Goal: Transaction & Acquisition: Obtain resource

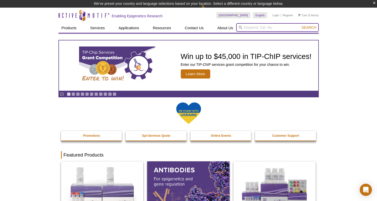
click at [249, 30] on input "search" at bounding box center [277, 27] width 83 height 9
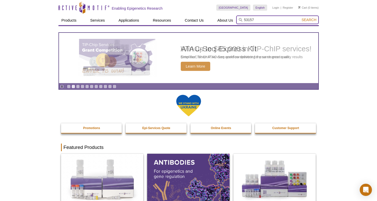
type input "53157"
click at [300, 18] on button "Search" at bounding box center [309, 20] width 18 height 5
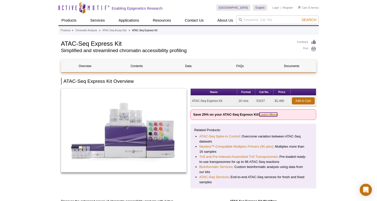
click at [264, 114] on link "Learn More" at bounding box center [268, 115] width 18 height 4
click at [268, 113] on link "Learn More" at bounding box center [268, 115] width 18 height 4
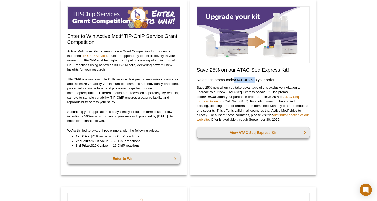
drag, startPoint x: 255, startPoint y: 80, endPoint x: 235, endPoint y: 80, distance: 19.8
click at [235, 80] on h3 "Reference promo code  ATACUP25  on your order." at bounding box center [253, 80] width 113 height 6
copy h3 "ATACUP25"
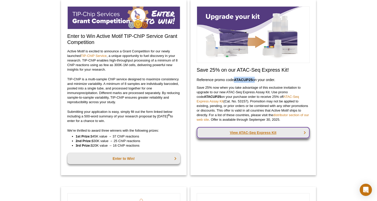
click at [289, 133] on link "View ATAC-Seq Express Kit" at bounding box center [253, 132] width 113 height 11
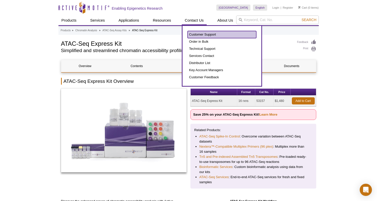
click at [194, 33] on link "Customer Support" at bounding box center [222, 34] width 69 height 7
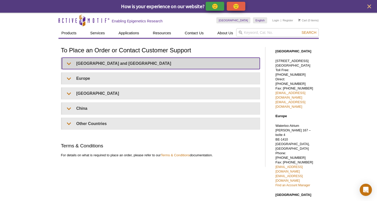
click at [120, 63] on summary "United States and Canada" at bounding box center [161, 63] width 198 height 11
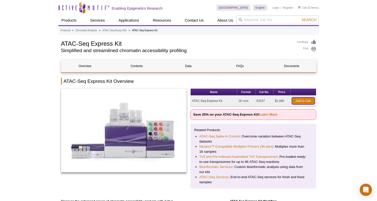
click at [303, 100] on link "Add to Cart" at bounding box center [303, 100] width 23 height 7
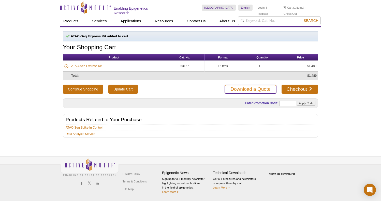
click at [236, 87] on link "Download a Quote" at bounding box center [251, 89] width 52 height 9
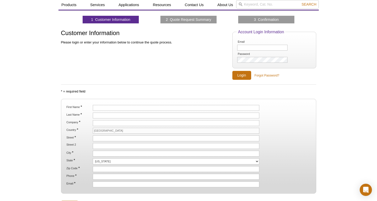
scroll to position [25, 0]
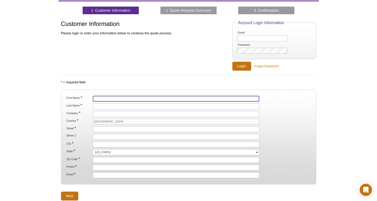
click at [101, 98] on input "First Name *" at bounding box center [176, 99] width 167 height 6
type input "Despina"
type input "Kolonias"
type input "[GEOGRAPHIC_DATA]"
type input "[STREET_ADDRESS]"
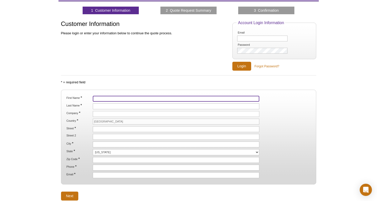
type input "[GEOGRAPHIC_DATA]"
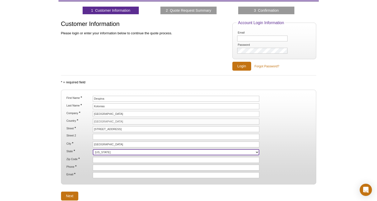
select select "FL"
type input "33136"
type input "3052438265"
type input "[EMAIL_ADDRESS][DOMAIN_NAME]"
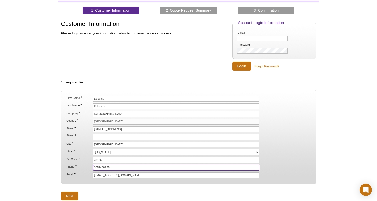
click at [114, 166] on input "3052438265" at bounding box center [176, 168] width 167 height 6
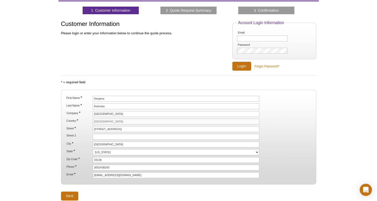
click at [176, 47] on div "Customer Information Please login or enter your information below to continue t…" at bounding box center [146, 46] width 171 height 50
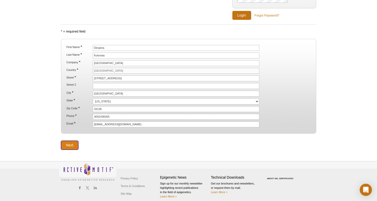
click at [69, 144] on input "Next" at bounding box center [70, 145] width 18 height 9
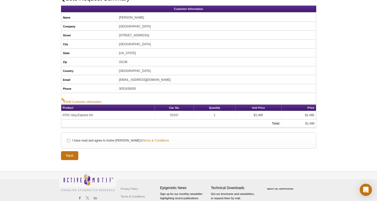
scroll to position [25, 0]
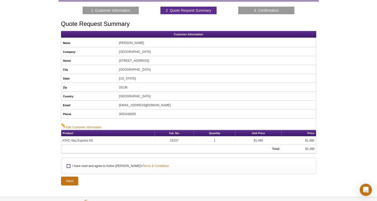
click at [69, 166] on input "I have read and agree to Active [PERSON_NAME]'s Terms & Conditions" at bounding box center [68, 166] width 3 height 3
checkbox input "true"
click at [70, 180] on input "Next" at bounding box center [70, 181] width 18 height 9
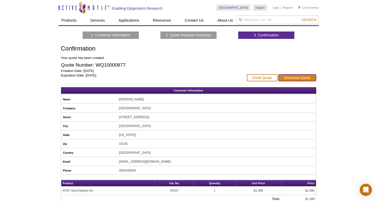
click at [298, 76] on link "Download Quote" at bounding box center [298, 77] width 38 height 7
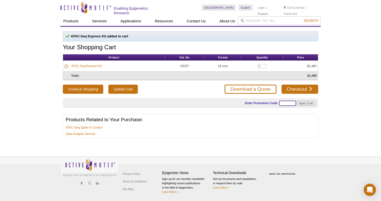
click at [287, 101] on input "text" at bounding box center [287, 103] width 17 height 5
type input "ATACUP25"
click at [307, 101] on input "Apply Code" at bounding box center [306, 103] width 19 height 5
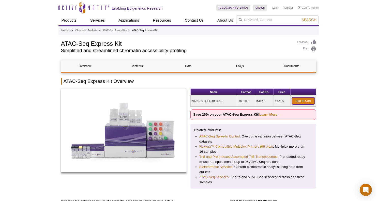
click at [301, 99] on link "Add to Cart" at bounding box center [303, 100] width 23 height 7
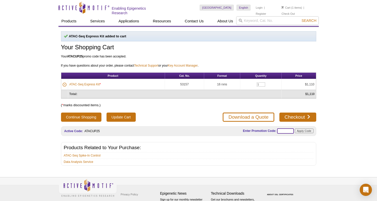
click at [281, 130] on input "text" at bounding box center [285, 130] width 17 height 5
type input "ATACUP25"
click at [247, 116] on link "Download a Quote" at bounding box center [249, 117] width 52 height 9
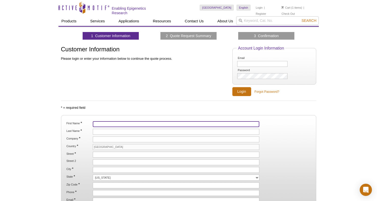
click at [115, 124] on input "First Name *" at bounding box center [176, 124] width 167 height 6
type input "Despina"
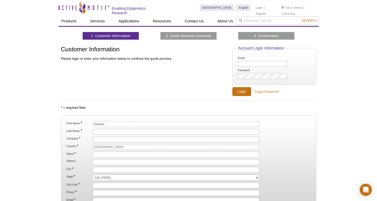
type input "Kolonias"
type input "[GEOGRAPHIC_DATA]"
type input "[STREET_ADDRESS]"
type input "[GEOGRAPHIC_DATA]"
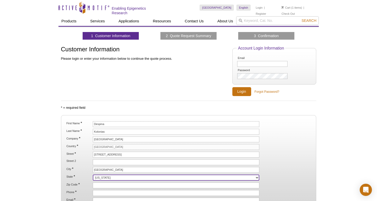
select select "FL"
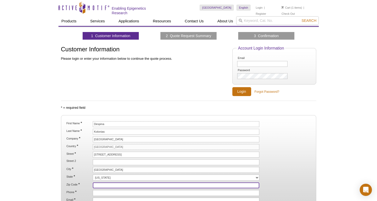
type input "33136"
type input "3052438265"
type input "[EMAIL_ADDRESS][DOMAIN_NAME]"
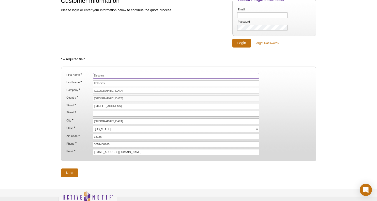
scroll to position [51, 0]
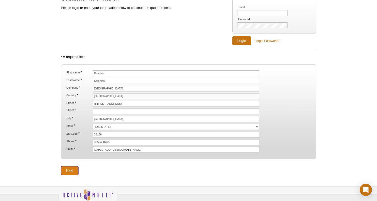
click at [73, 170] on input "Next" at bounding box center [70, 170] width 18 height 9
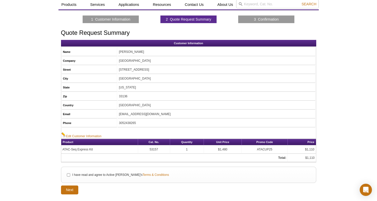
scroll to position [25, 0]
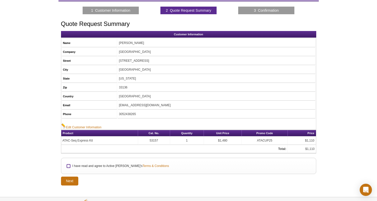
click at [68, 166] on input "I have read and agree to Active Motif's Terms & Conditions" at bounding box center [68, 166] width 3 height 3
checkbox input "true"
click at [70, 180] on input "Next" at bounding box center [70, 181] width 18 height 9
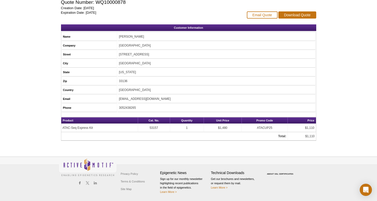
scroll to position [12, 0]
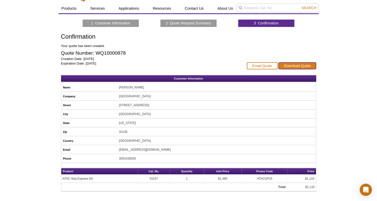
click at [300, 64] on link "Download Quote" at bounding box center [298, 65] width 38 height 7
